Goal: Answer question/provide support: Answer question/provide support

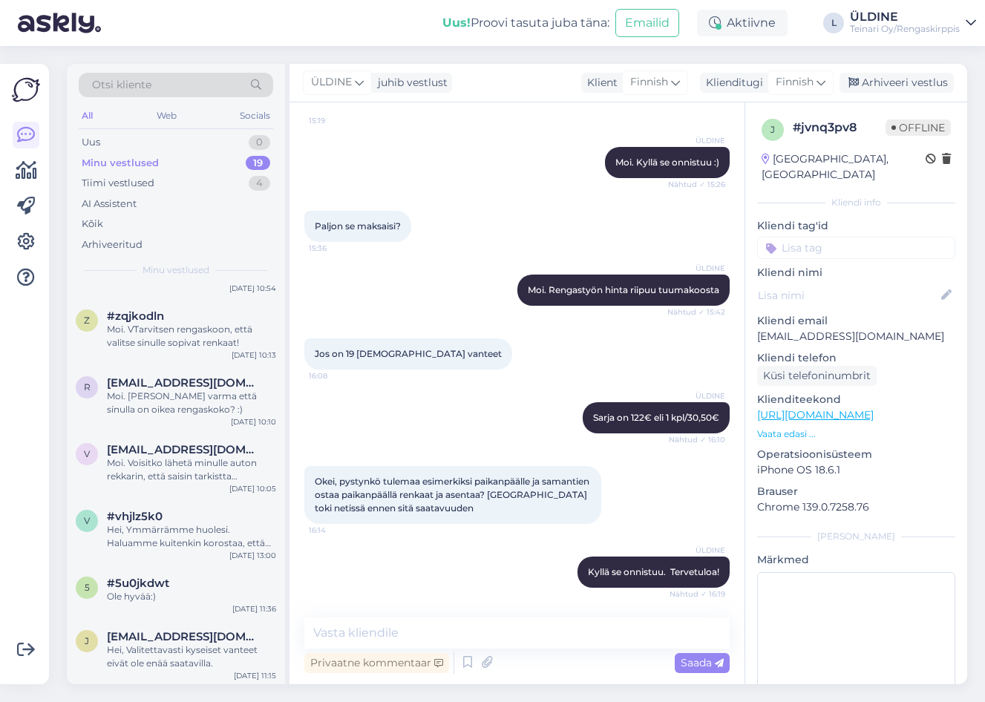
scroll to position [790, 0]
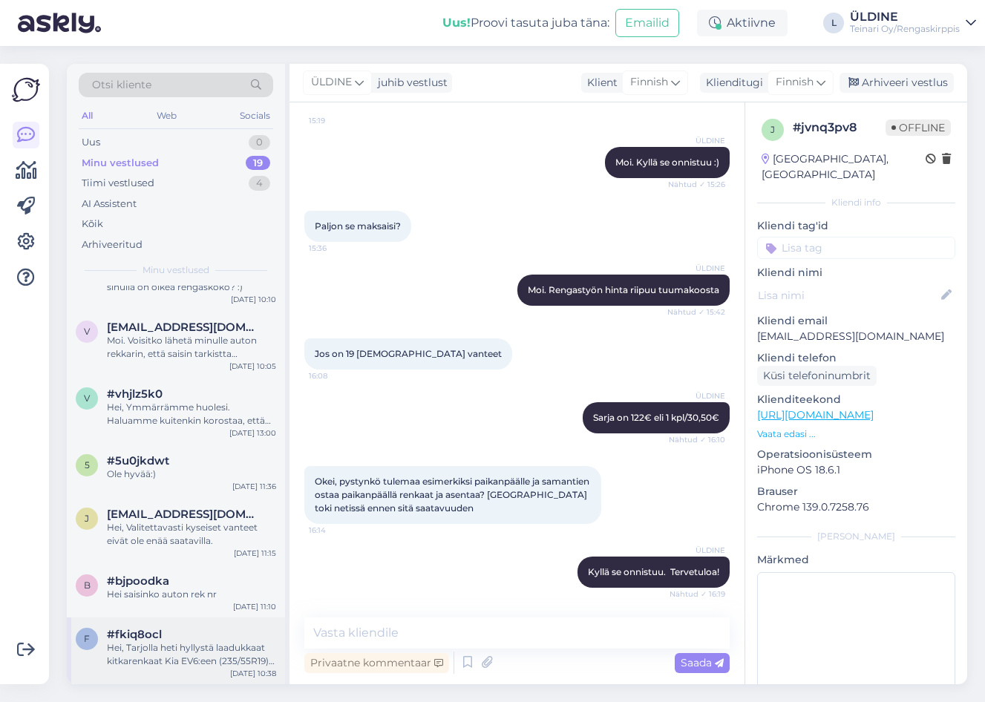
click at [124, 647] on div "Hei, Tarjolla heti hyllystä laadukkaat kitkarenkaat Kia EV6:een (235/55R19): Ha…" at bounding box center [191, 654] width 169 height 27
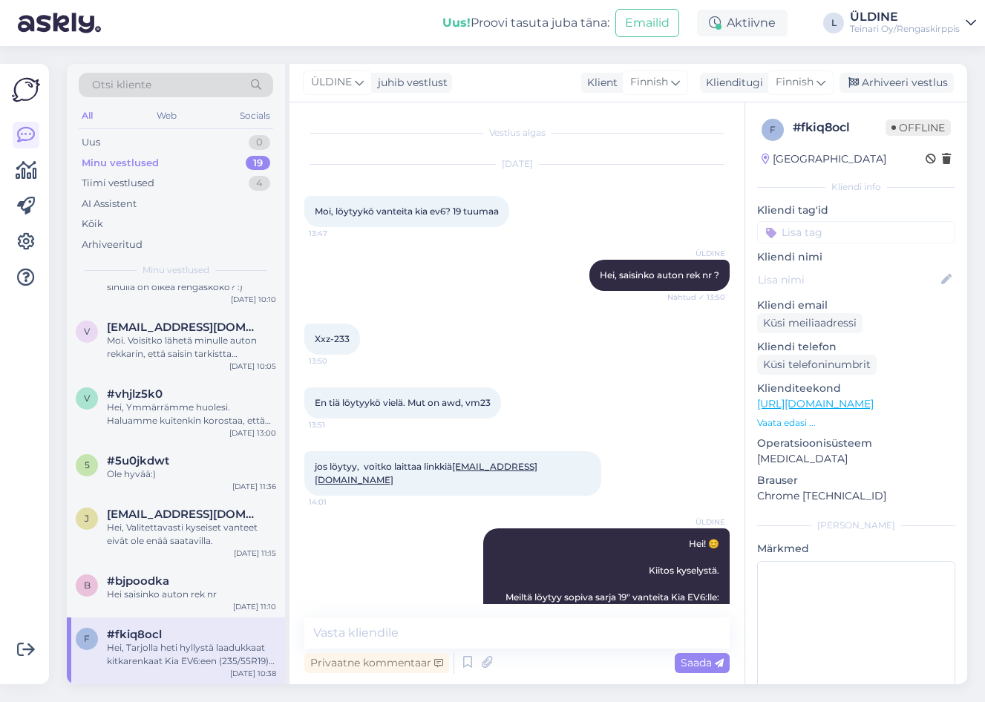
scroll to position [837, 0]
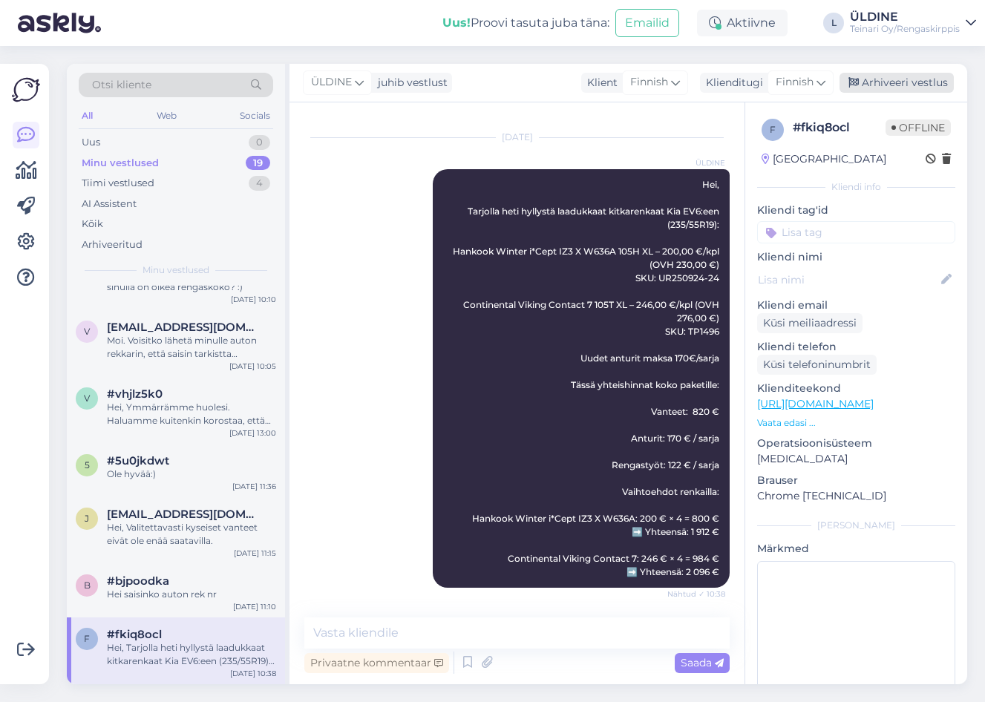
click at [910, 83] on div "Arhiveeri vestlus" at bounding box center [896, 83] width 114 height 20
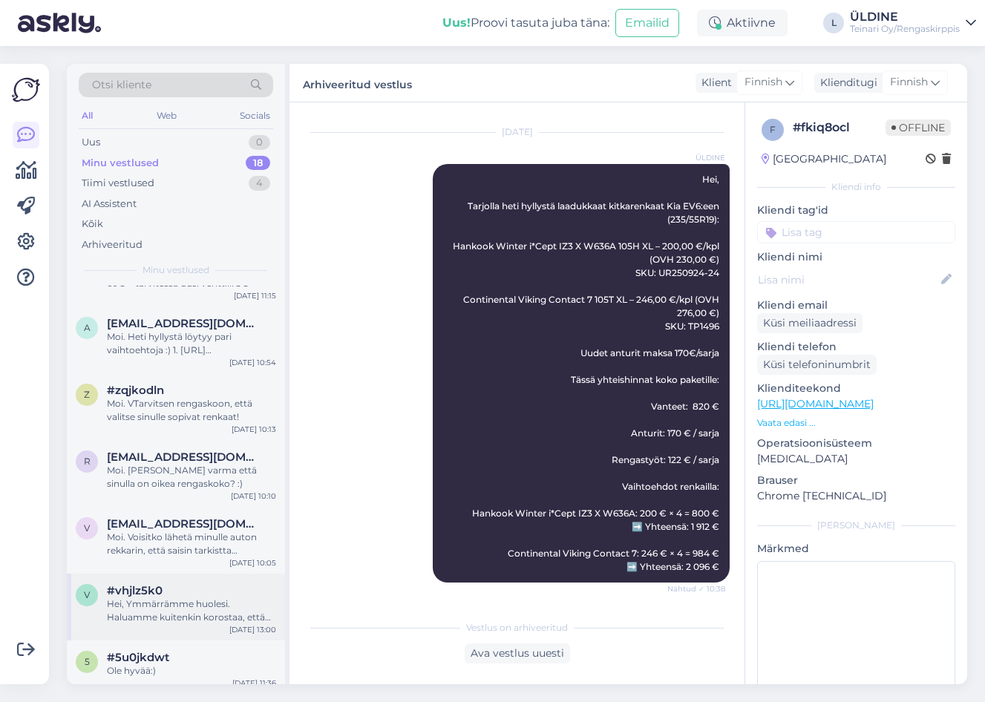
scroll to position [723, 0]
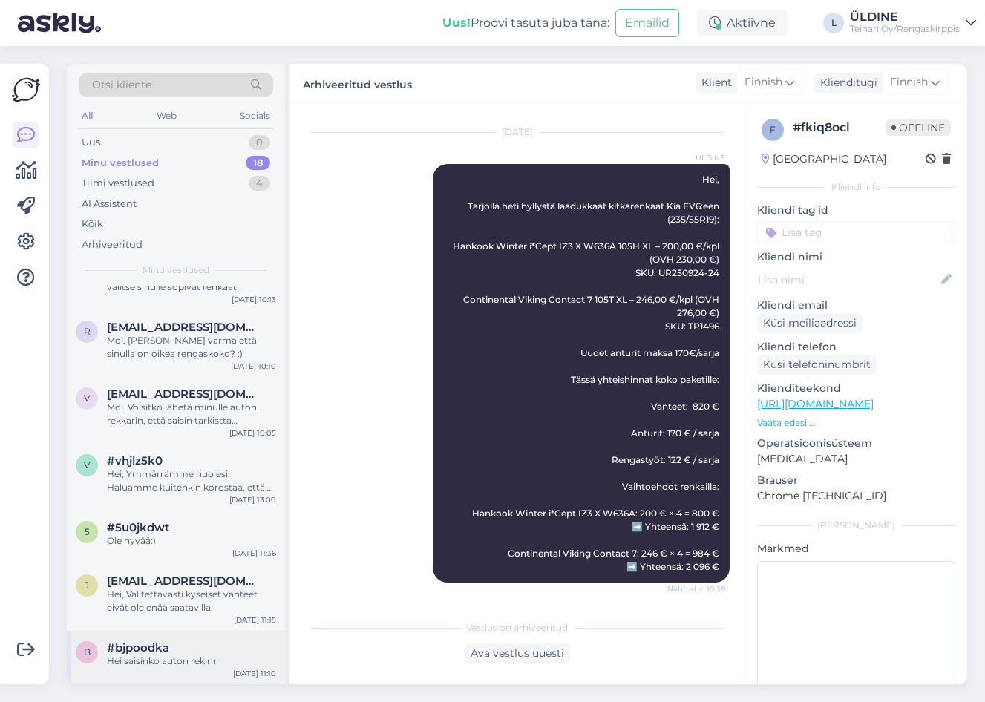
click at [185, 655] on div "Hei saisinko auton rek nr" at bounding box center [191, 660] width 169 height 13
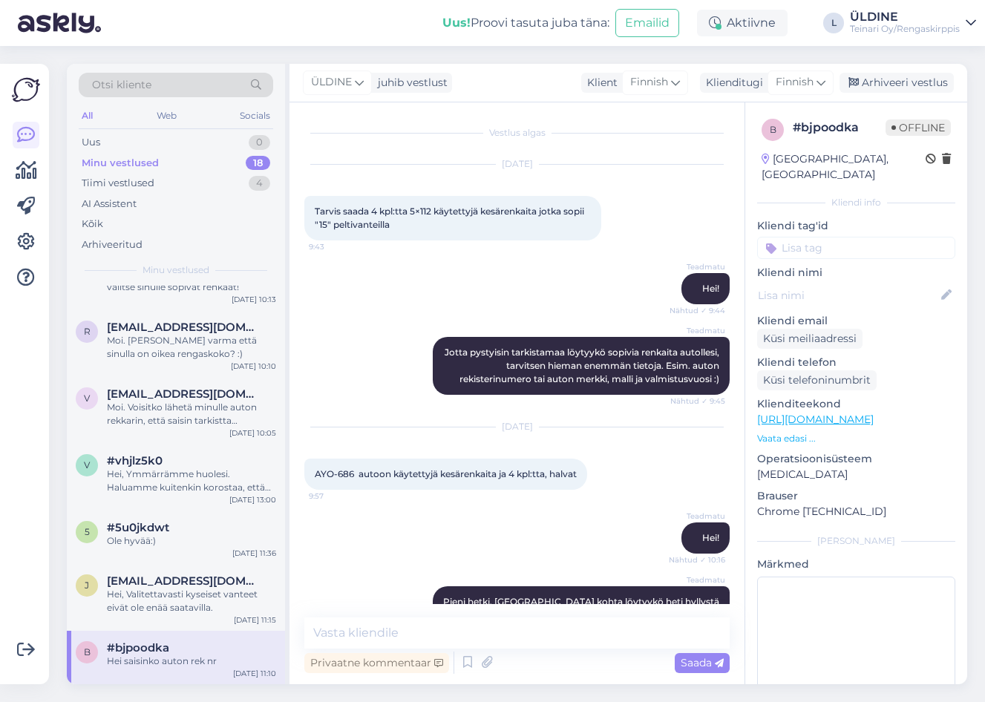
scroll to position [1607, 0]
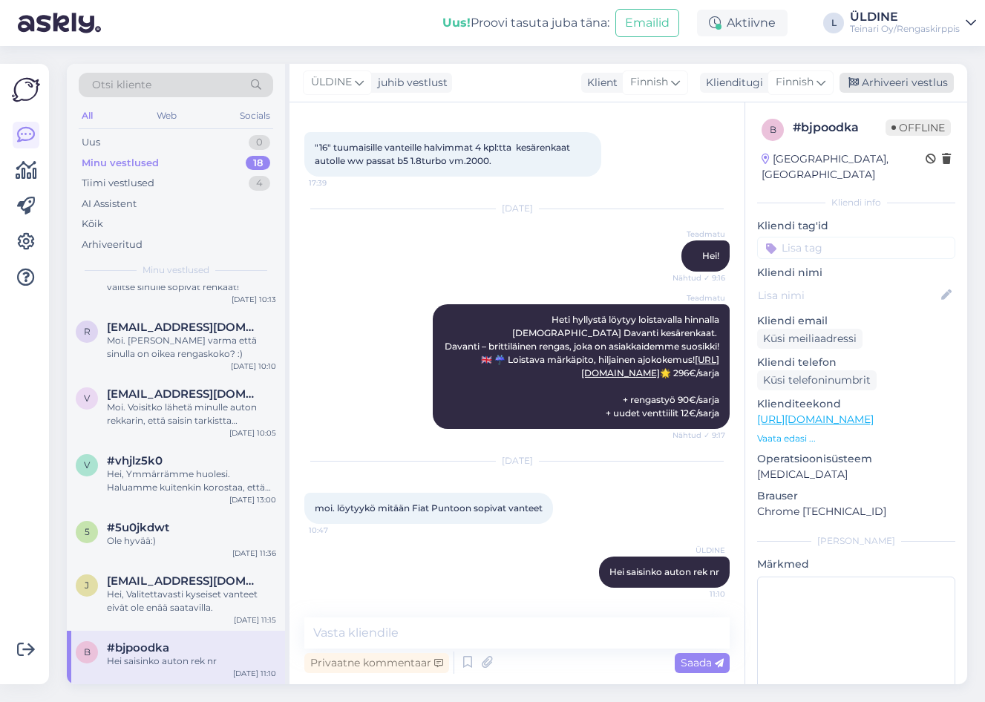
click at [910, 76] on div "Arhiveeri vestlus" at bounding box center [896, 83] width 114 height 20
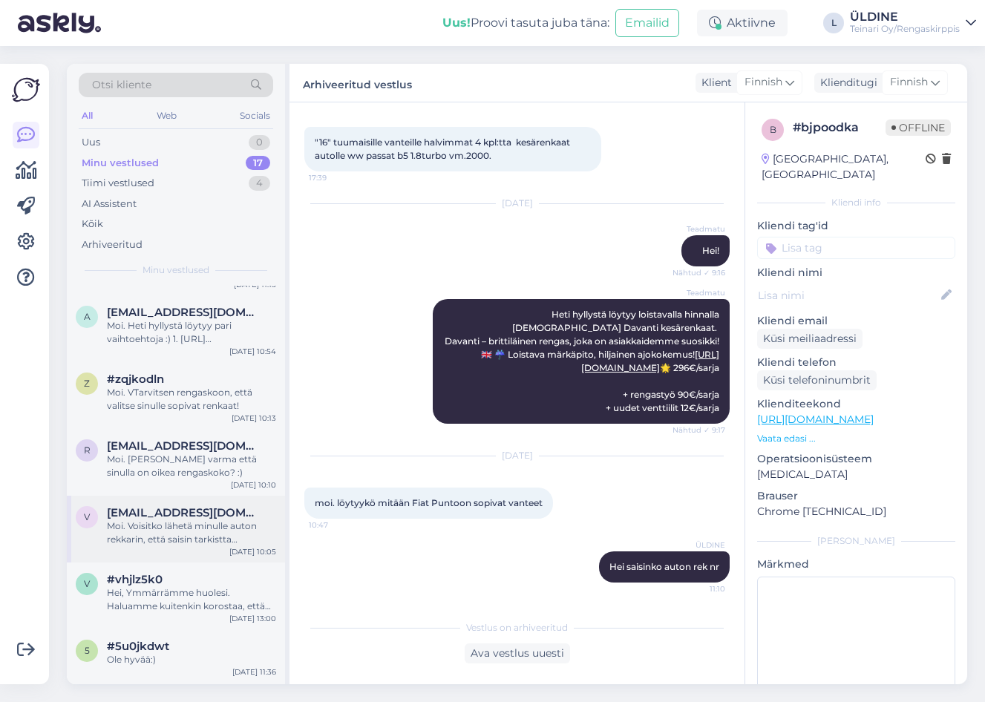
scroll to position [670, 0]
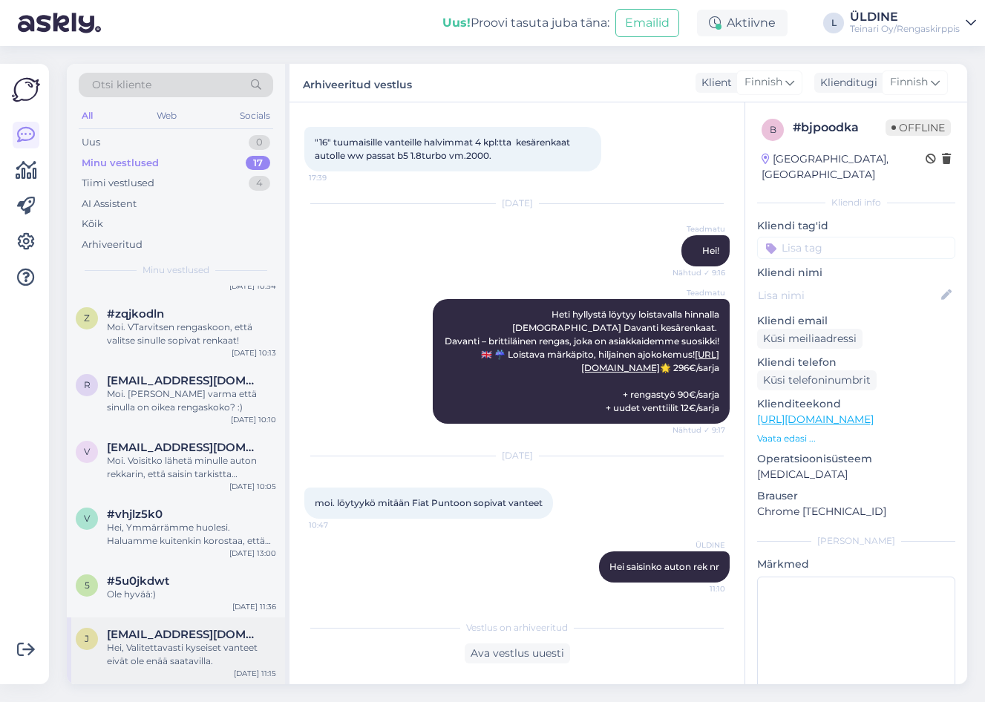
click at [212, 644] on div "Hei, Valitettavasti kyseiset vanteet eivät ole enää saatavilla." at bounding box center [191, 654] width 169 height 27
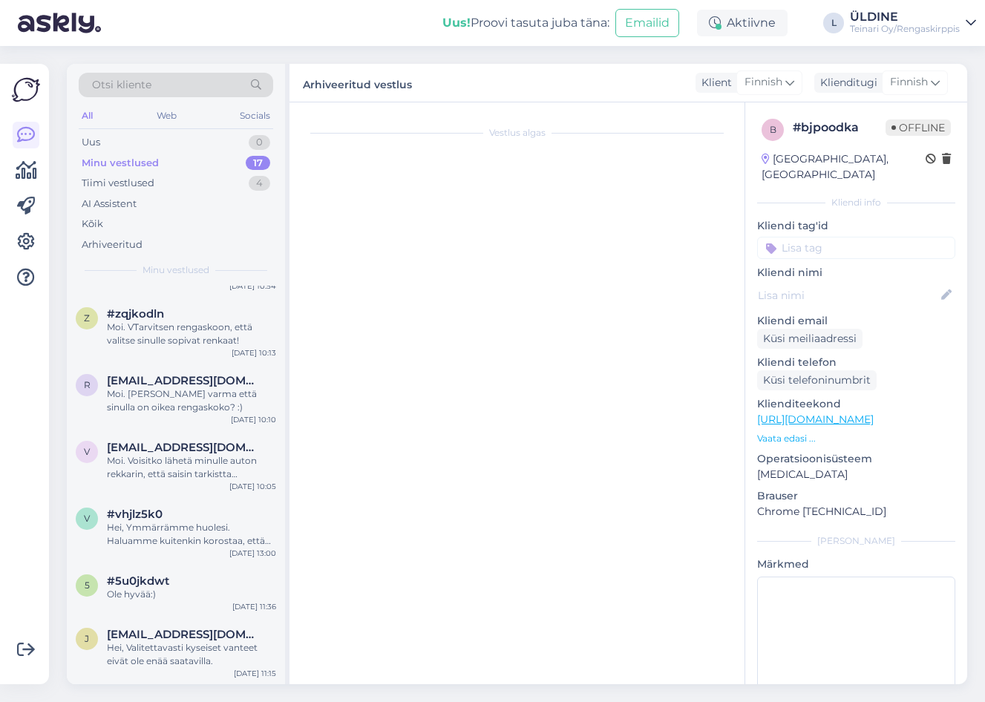
scroll to position [0, 0]
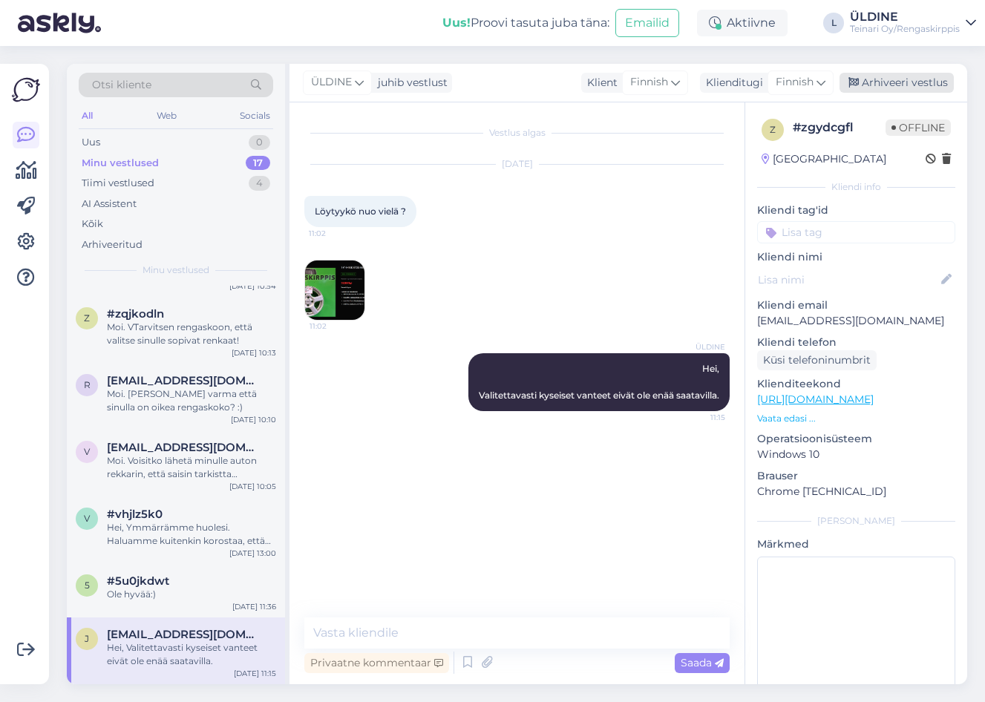
click at [934, 82] on div "Arhiveeri vestlus" at bounding box center [896, 83] width 114 height 20
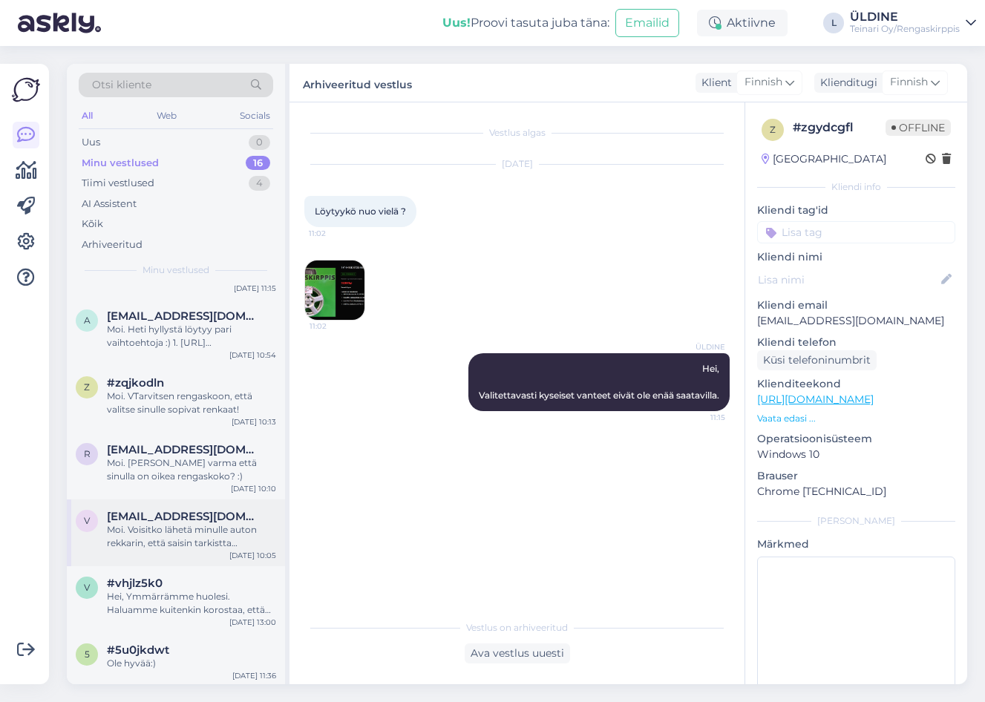
scroll to position [603, 0]
click at [172, 658] on div "Ole hyvää:)" at bounding box center [191, 660] width 169 height 13
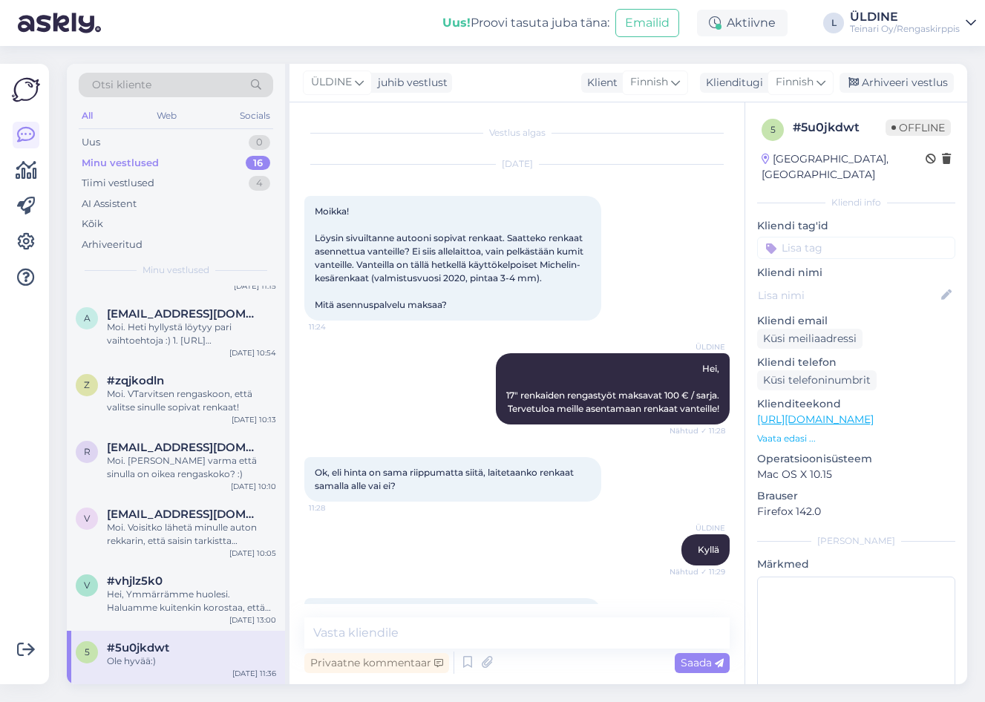
scroll to position [286, 0]
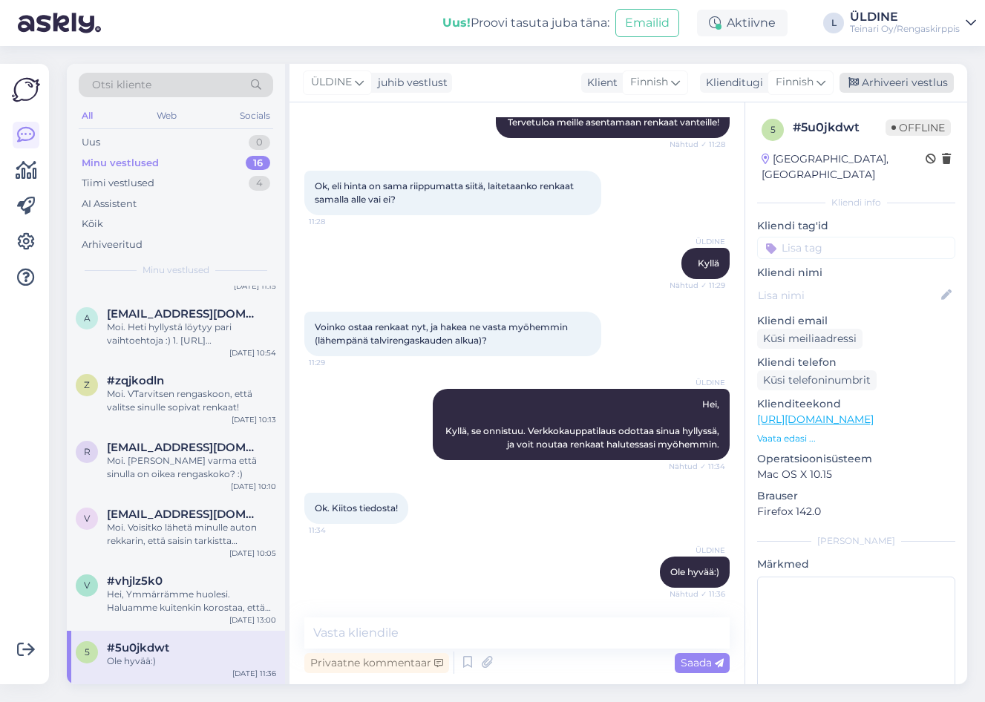
click at [870, 79] on div "Arhiveeri vestlus" at bounding box center [896, 83] width 114 height 20
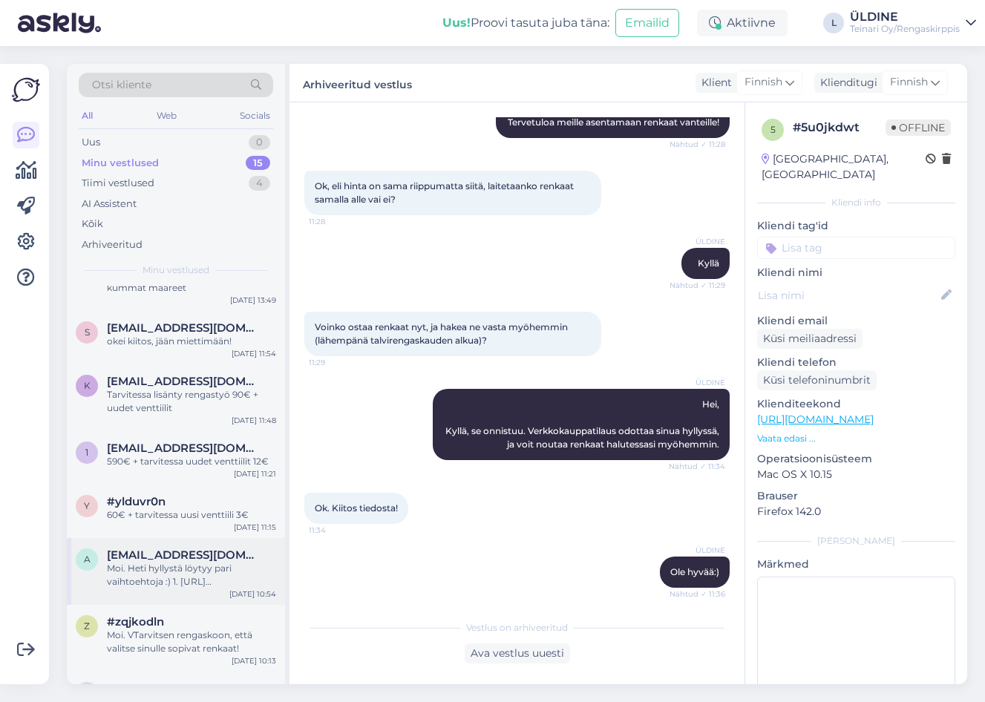
scroll to position [550, 0]
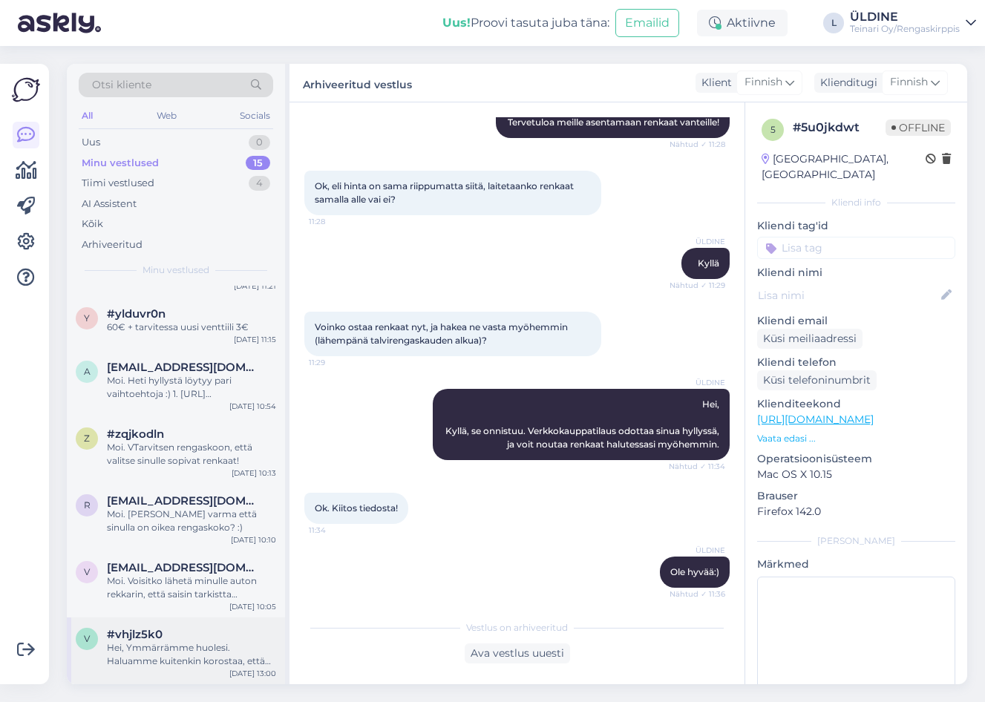
click at [184, 651] on div "Hei, Ymmärrämme huolesi. Haluamme kuitenkin korostaa, että kaikki käytetyt renk…" at bounding box center [191, 654] width 169 height 27
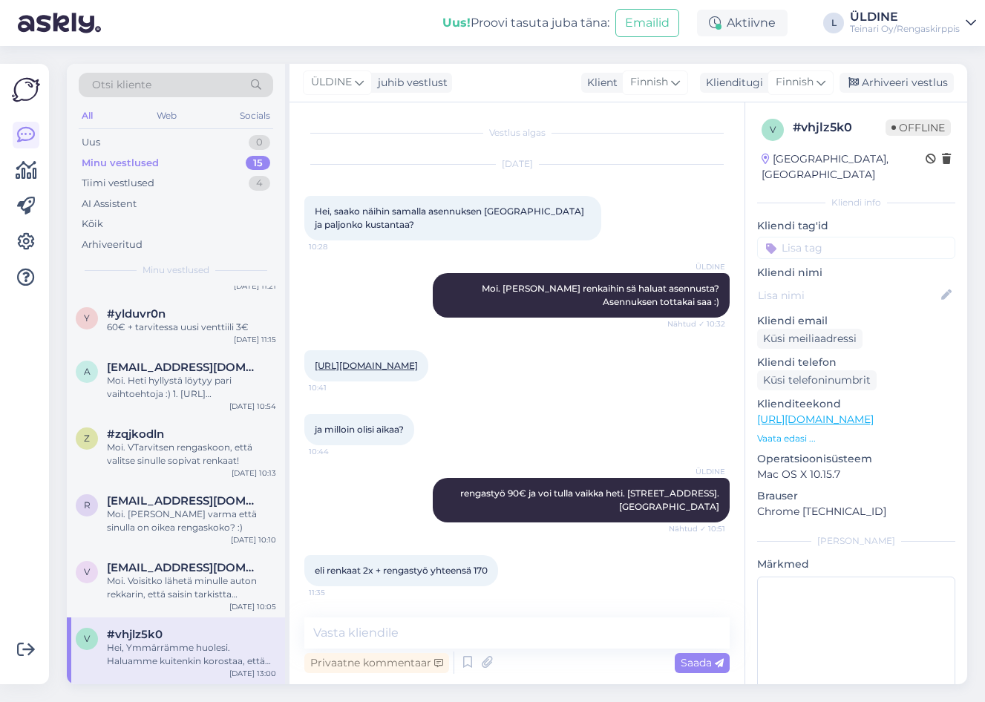
scroll to position [1707, 0]
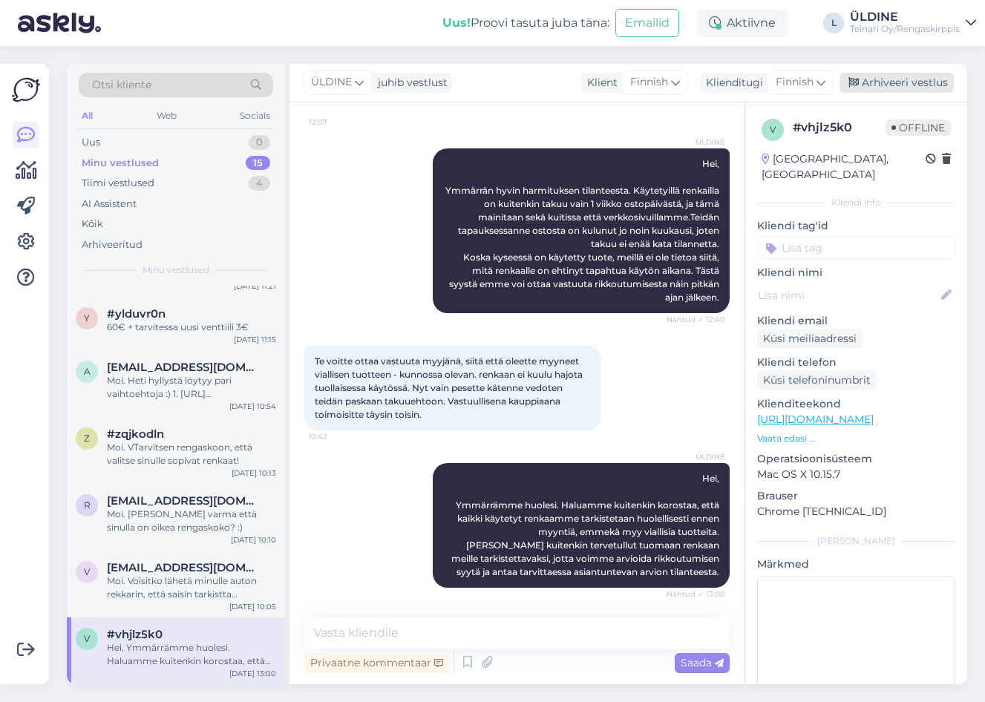
click at [885, 80] on div "Arhiveeri vestlus" at bounding box center [896, 83] width 114 height 20
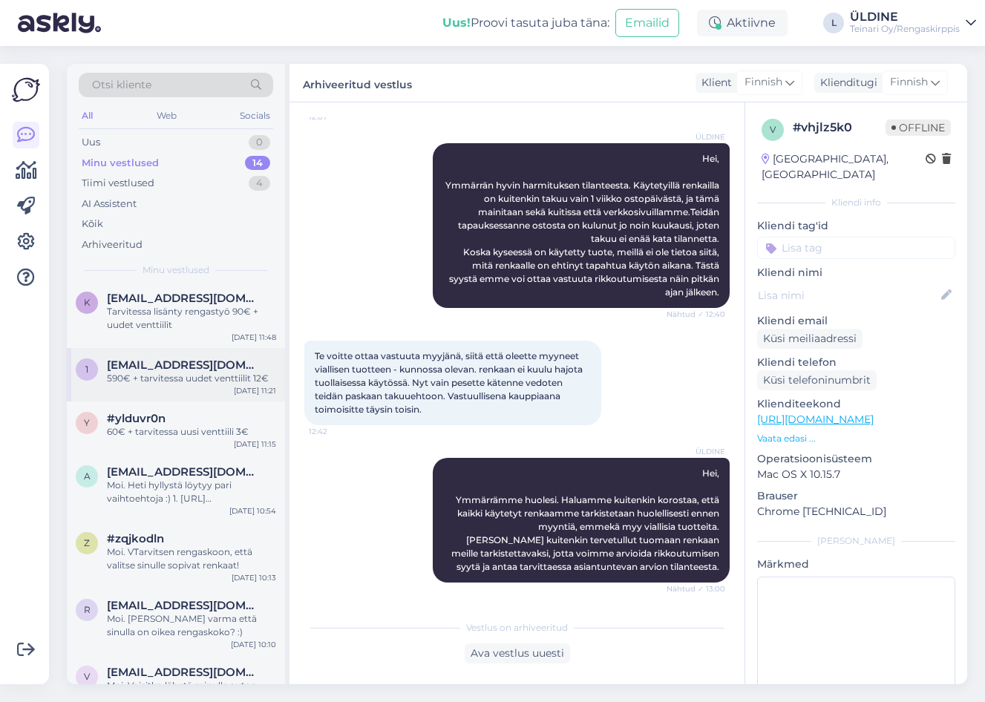
scroll to position [483, 0]
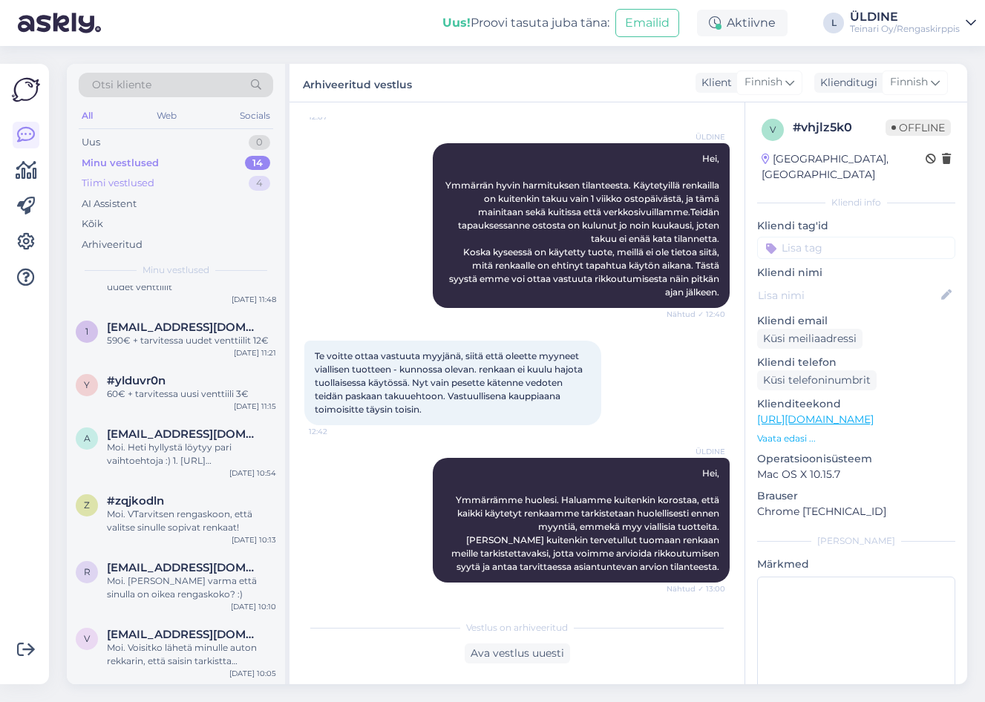
click at [127, 177] on div "Tiimi vestlused" at bounding box center [118, 183] width 73 height 15
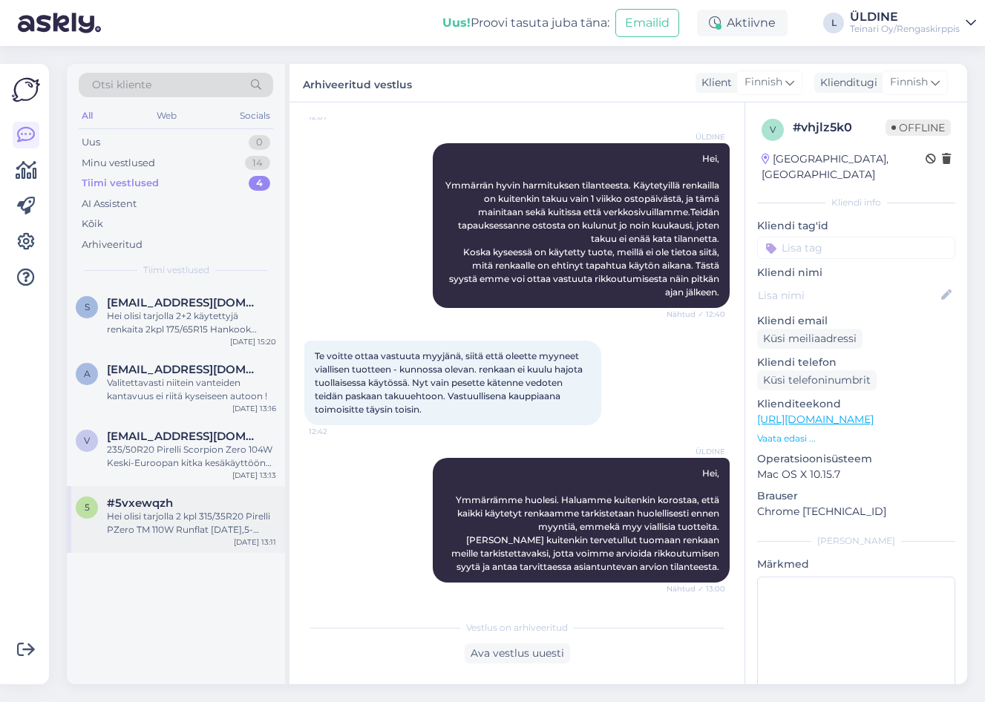
click at [204, 517] on div "Hei olisi tarjolla 2 kpl 315/35R20 Pirelli PZero TM 110W Runflat [DATE],5-5mm #…" at bounding box center [191, 523] width 169 height 27
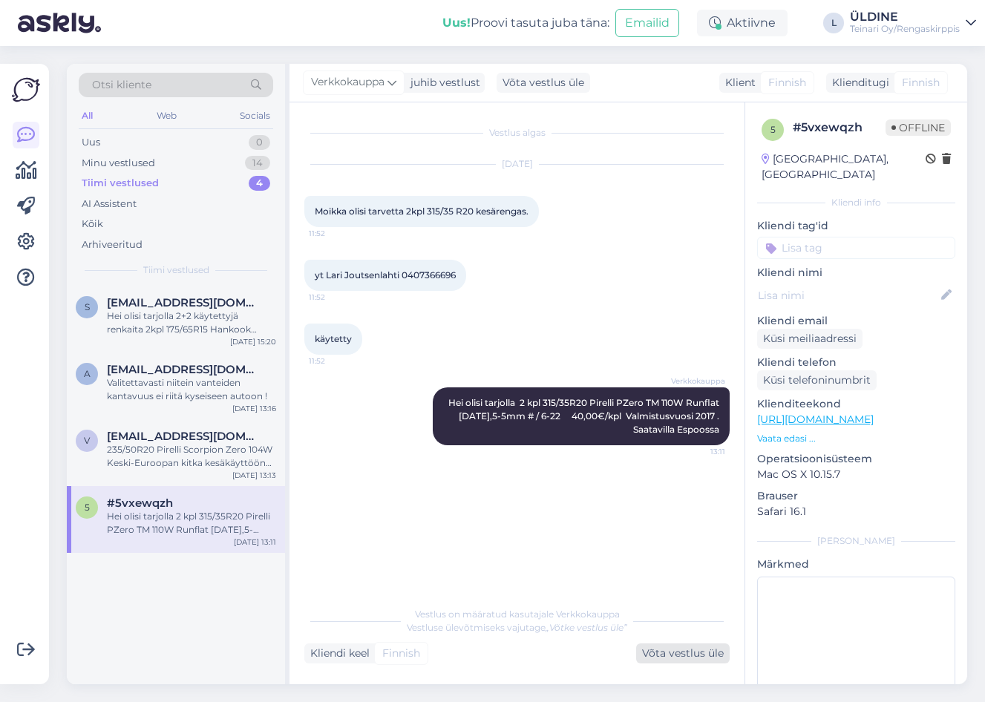
click at [675, 655] on div "Võta vestlus üle" at bounding box center [682, 653] width 93 height 20
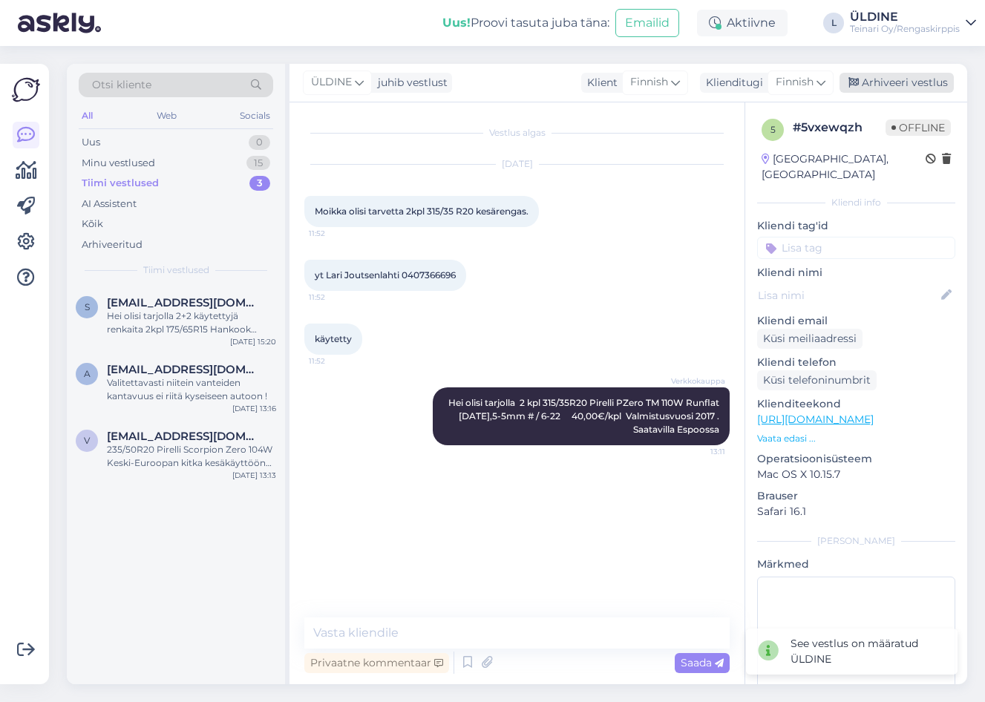
click at [911, 76] on div "Arhiveeri vestlus" at bounding box center [896, 83] width 114 height 20
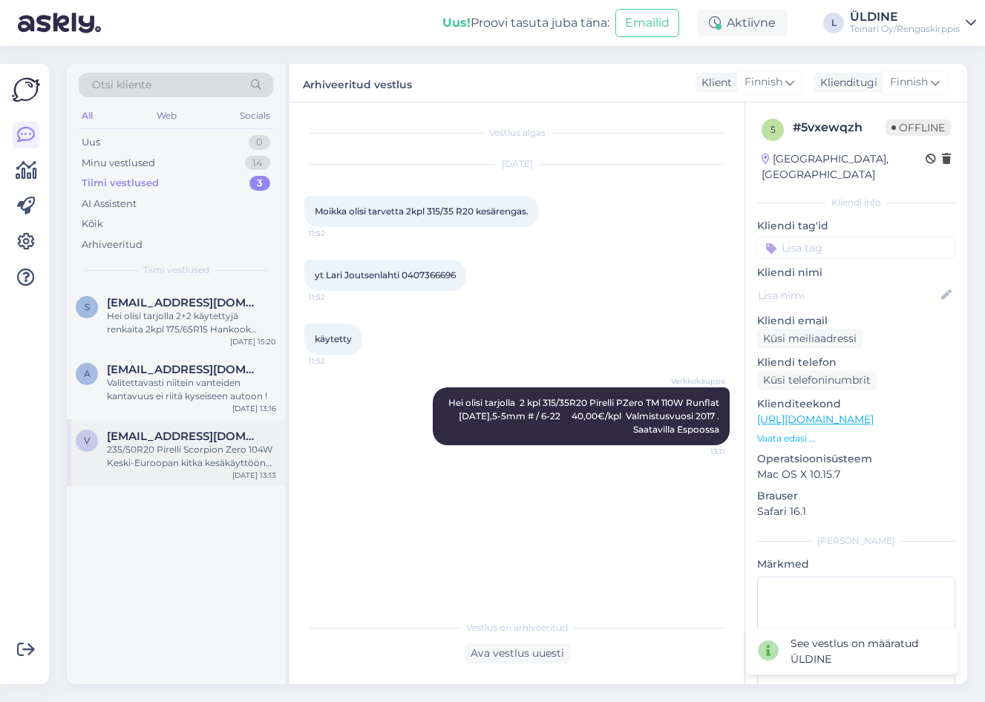
click at [174, 442] on span "[EMAIL_ADDRESS][DOMAIN_NAME]" at bounding box center [184, 436] width 154 height 13
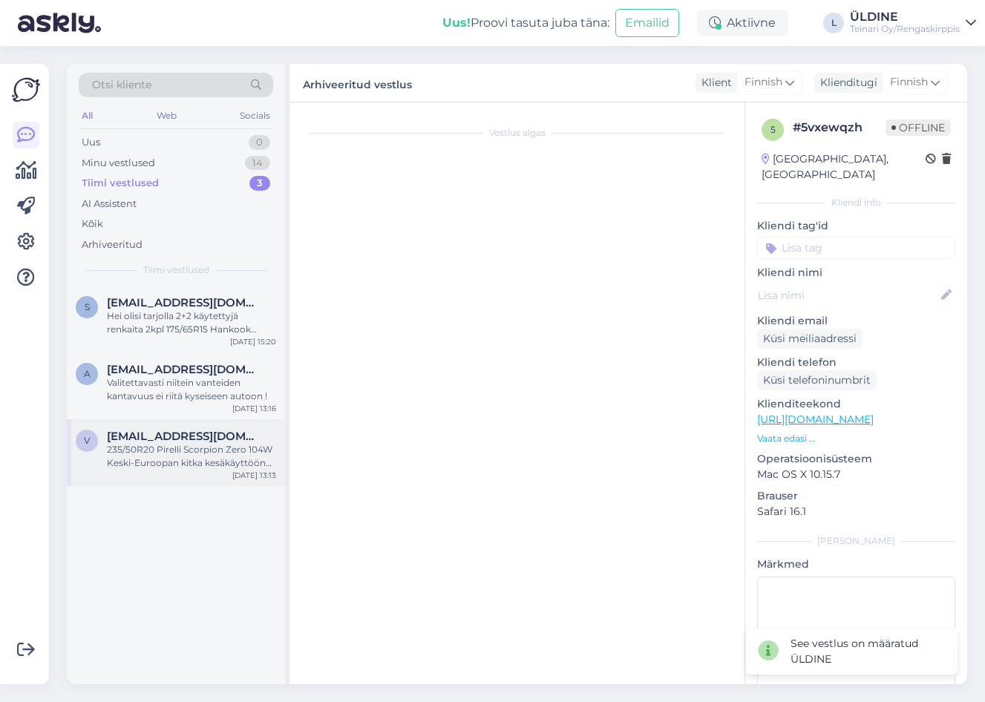
scroll to position [97, 0]
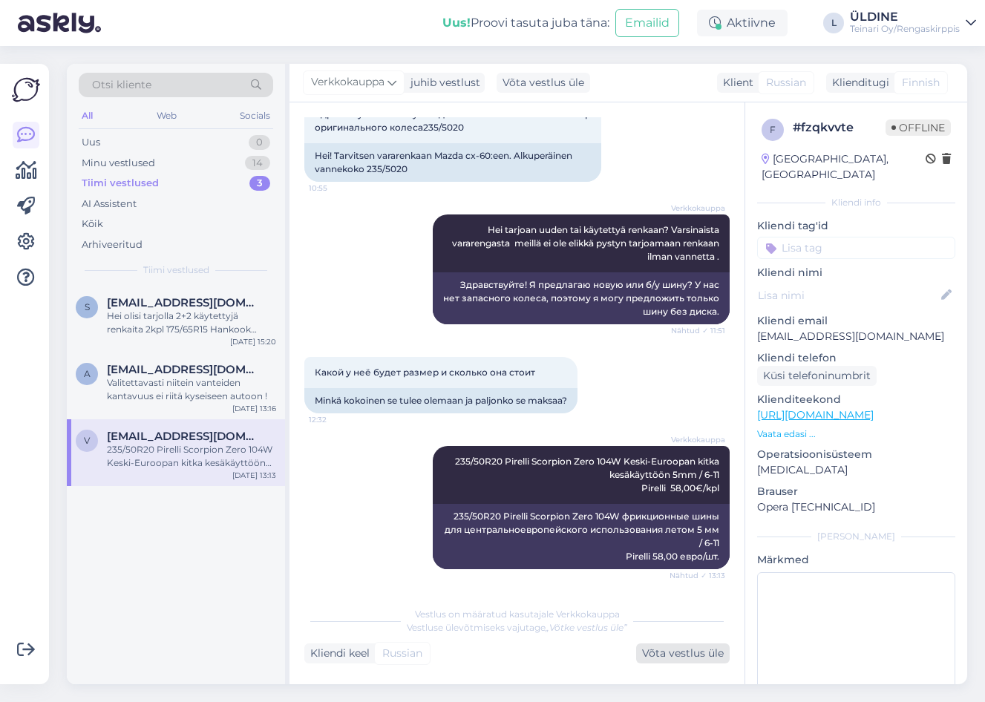
click at [681, 652] on div "Võta vestlus üle" at bounding box center [682, 653] width 93 height 20
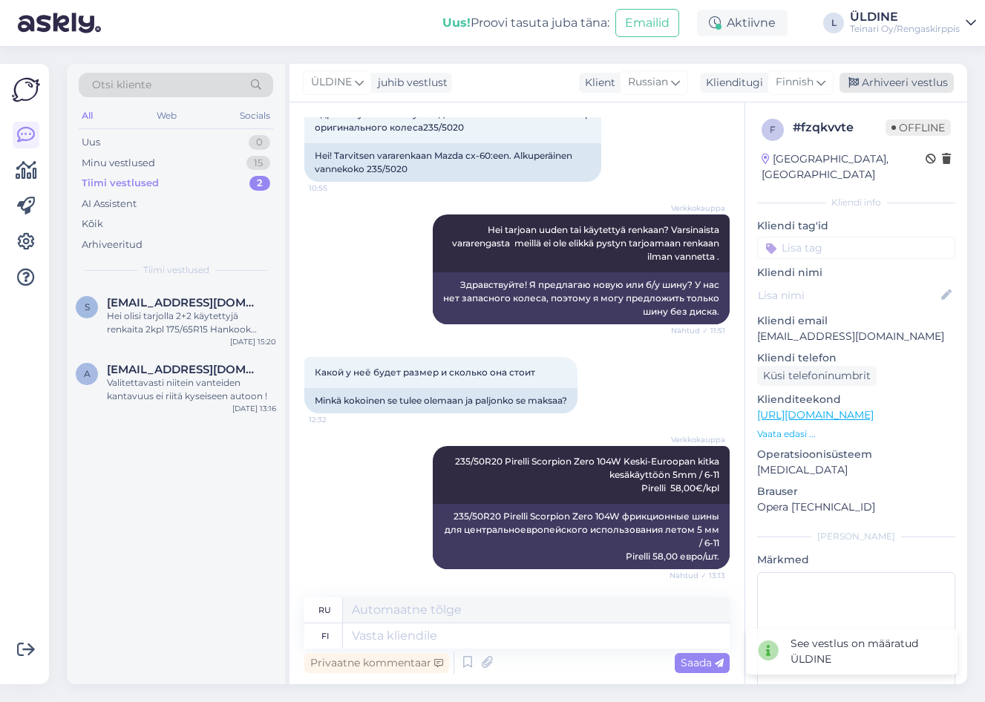
click at [939, 77] on div "Arhiveeri vestlus" at bounding box center [896, 83] width 114 height 20
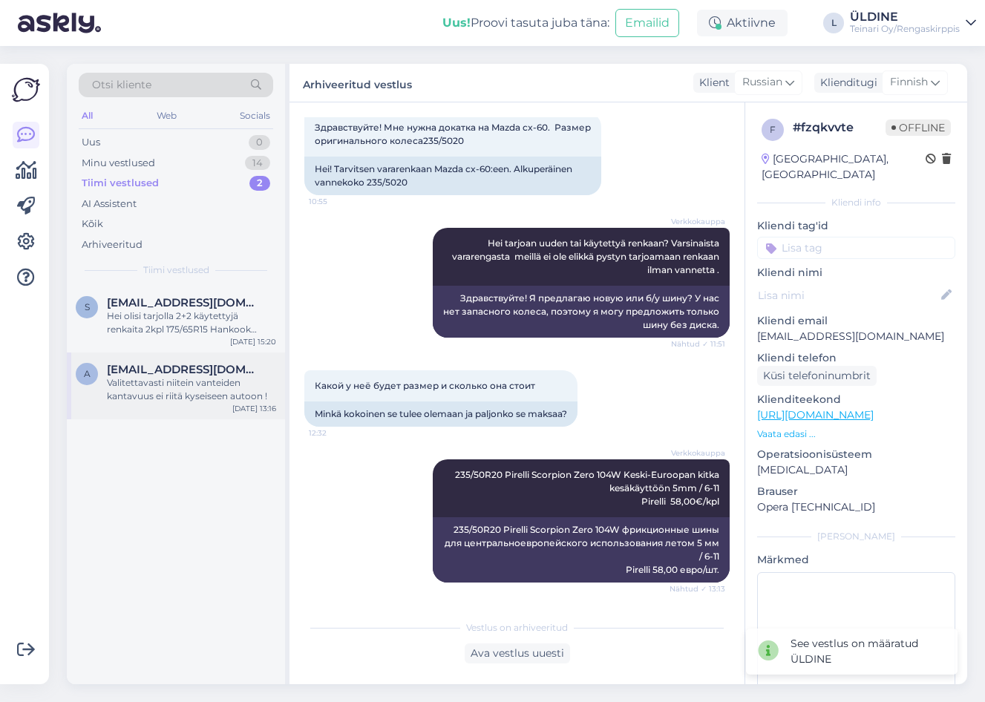
click at [183, 378] on div "Valitettavasti niitein vanteiden kantavuus ei riitä kyseiseen autoon !" at bounding box center [191, 389] width 169 height 27
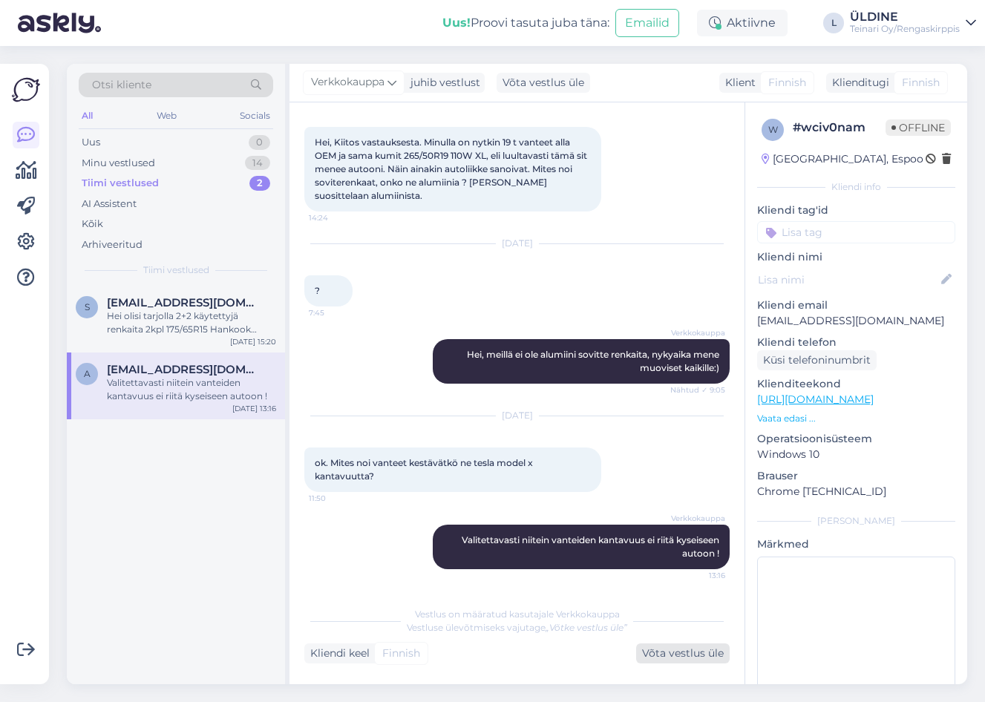
click at [689, 651] on div "Võta vestlus üle" at bounding box center [682, 653] width 93 height 20
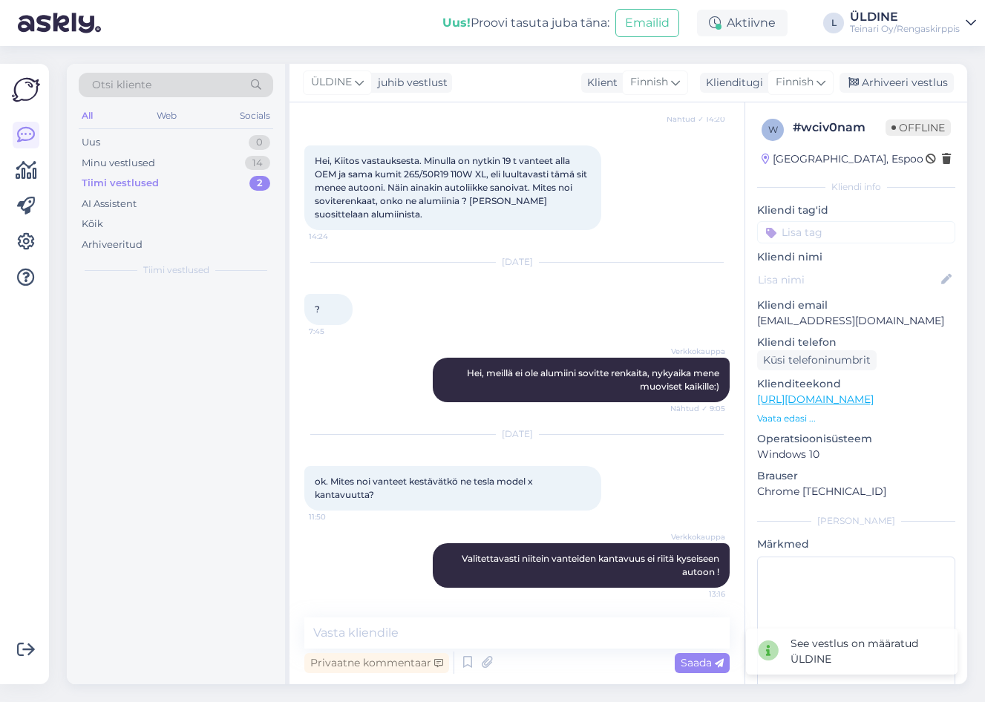
scroll to position [378, 0]
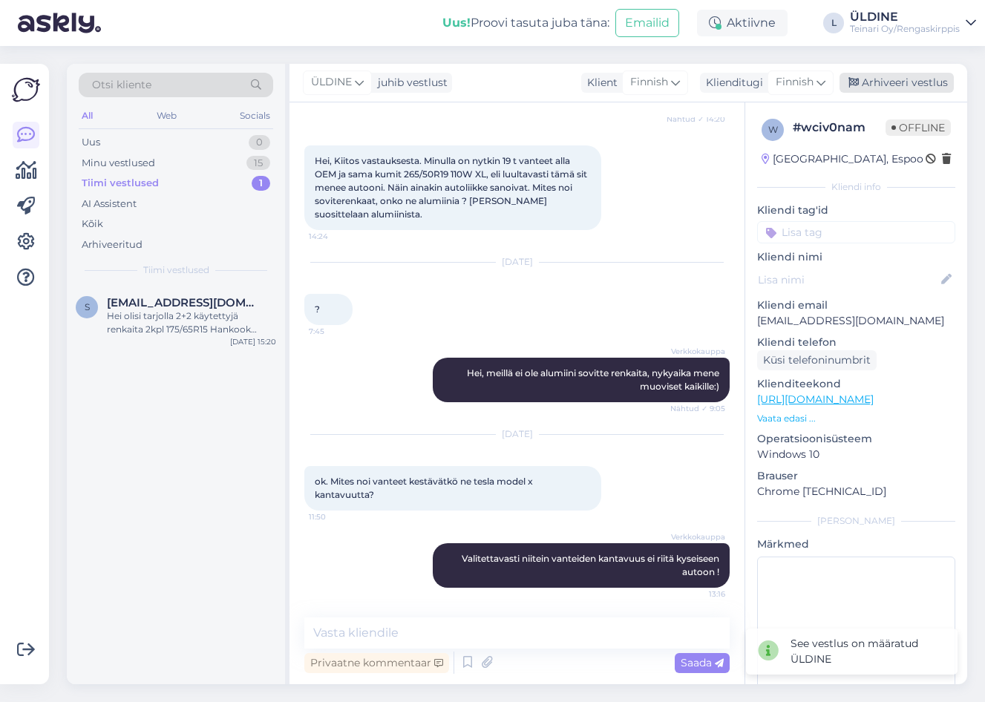
click at [917, 80] on div "Arhiveeri vestlus" at bounding box center [896, 83] width 114 height 20
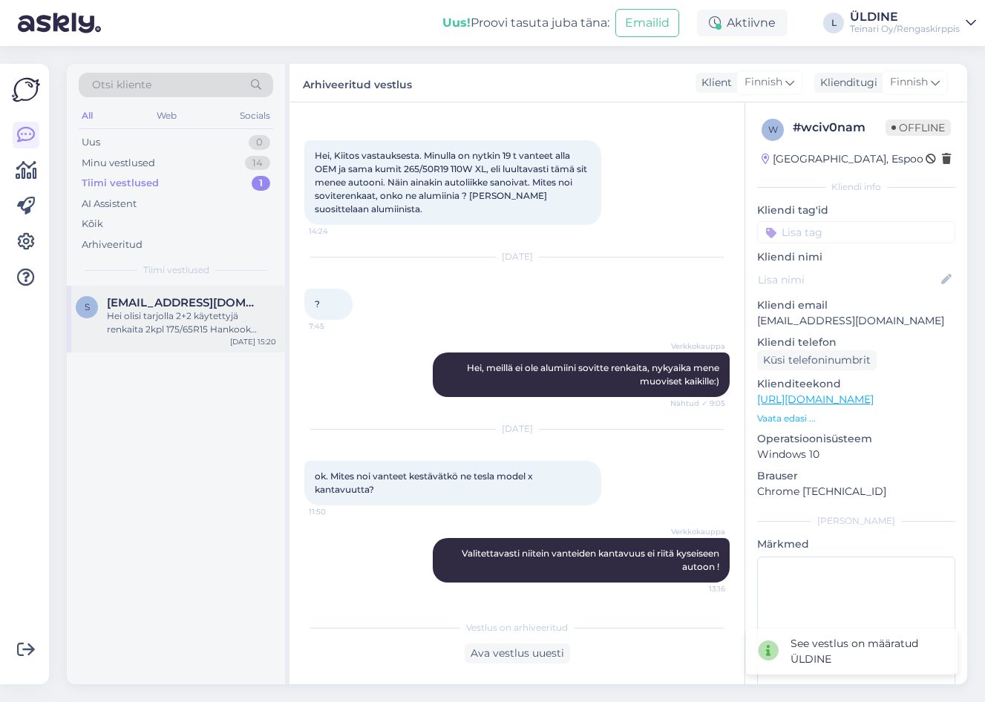
click at [158, 307] on span "[EMAIL_ADDRESS][DOMAIN_NAME]" at bounding box center [184, 302] width 154 height 13
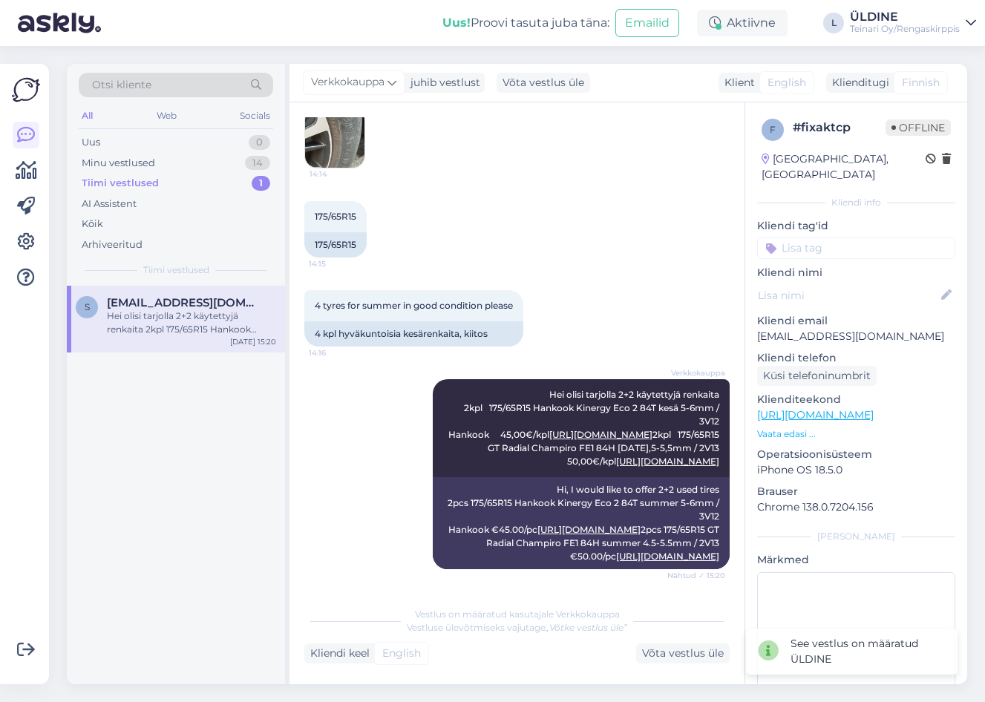
scroll to position [338, 0]
click at [670, 648] on div "Võta vestlus üle" at bounding box center [682, 653] width 93 height 20
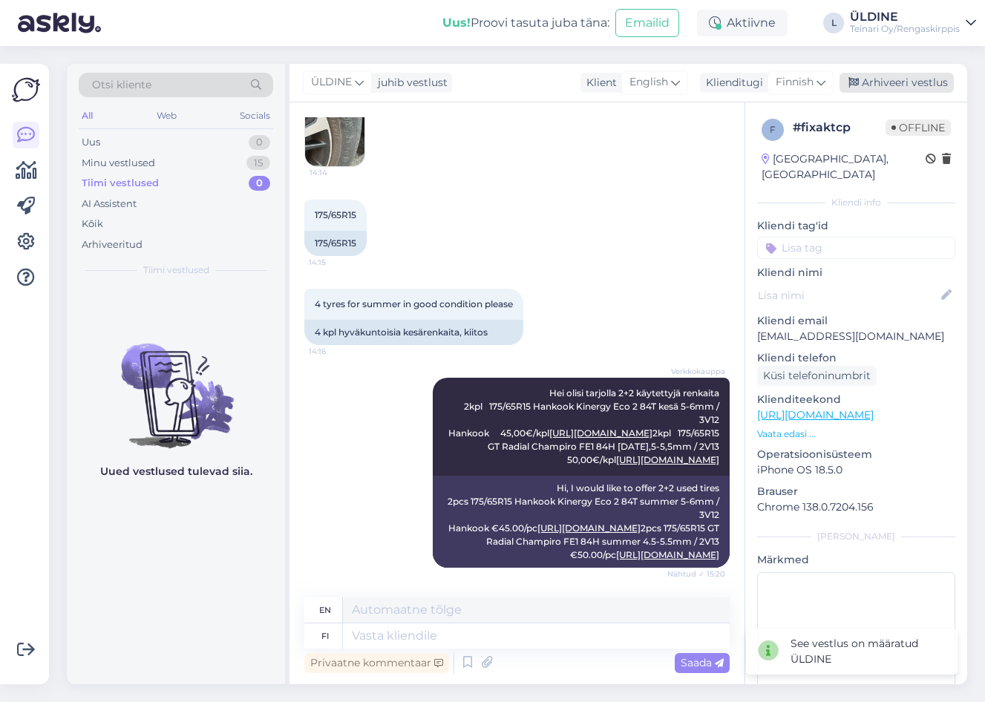
click at [902, 77] on div "Arhiveeri vestlus" at bounding box center [896, 83] width 114 height 20
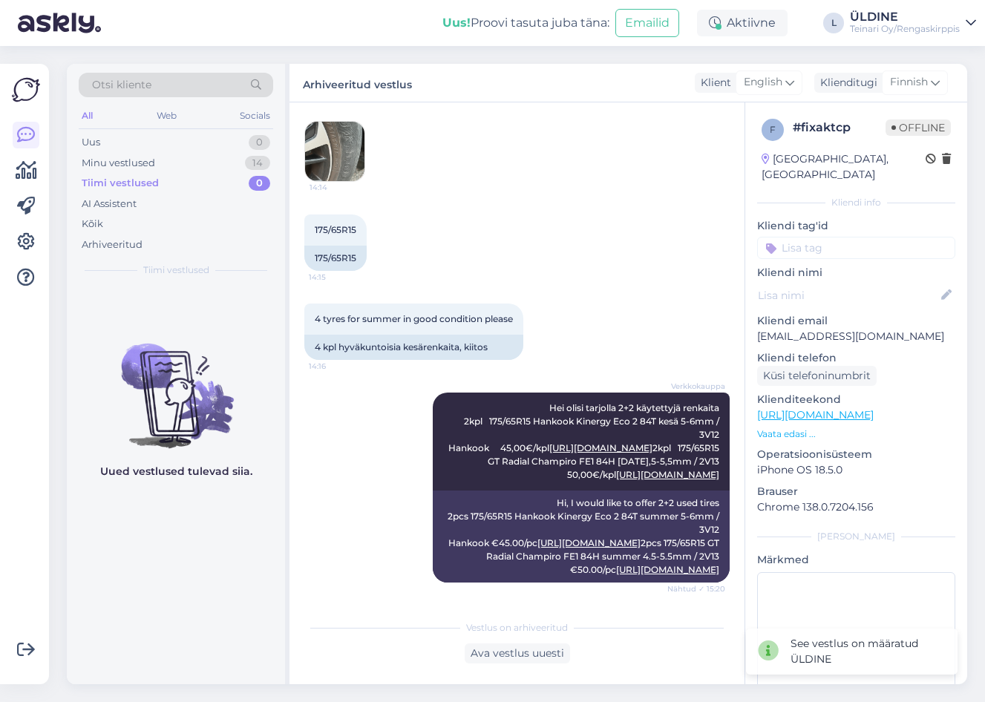
click at [309, 376] on div "Verkkokauppa Hei olisi tarjolla 2+2 käytettyjä renkaita 2kpl 175/65R15 Hankook …" at bounding box center [516, 487] width 425 height 223
